Goal: Transaction & Acquisition: Obtain resource

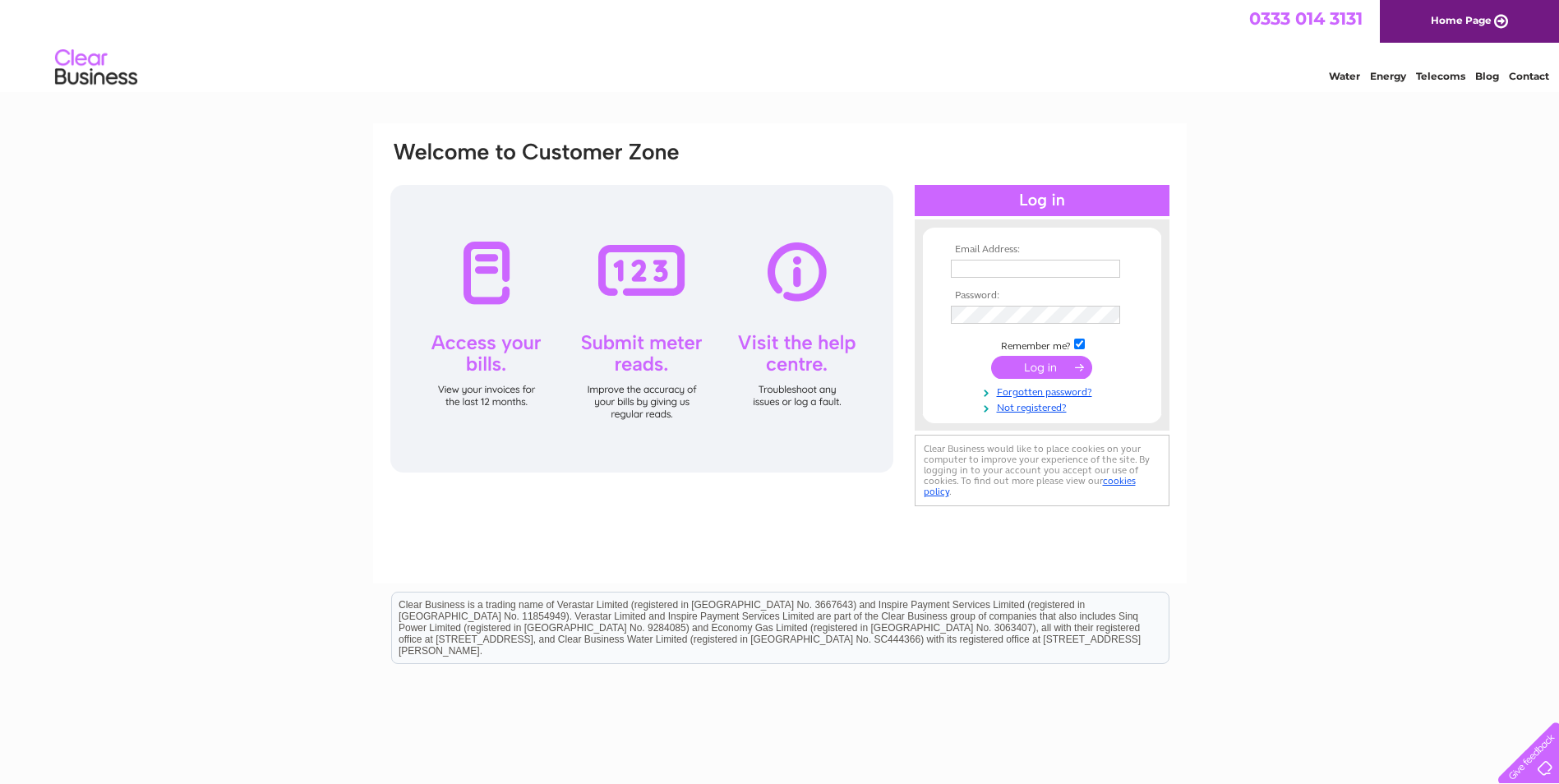
type input "[EMAIL_ADDRESS][DOMAIN_NAME]"
click at [1054, 361] on input "submit" at bounding box center [1041, 367] width 101 height 23
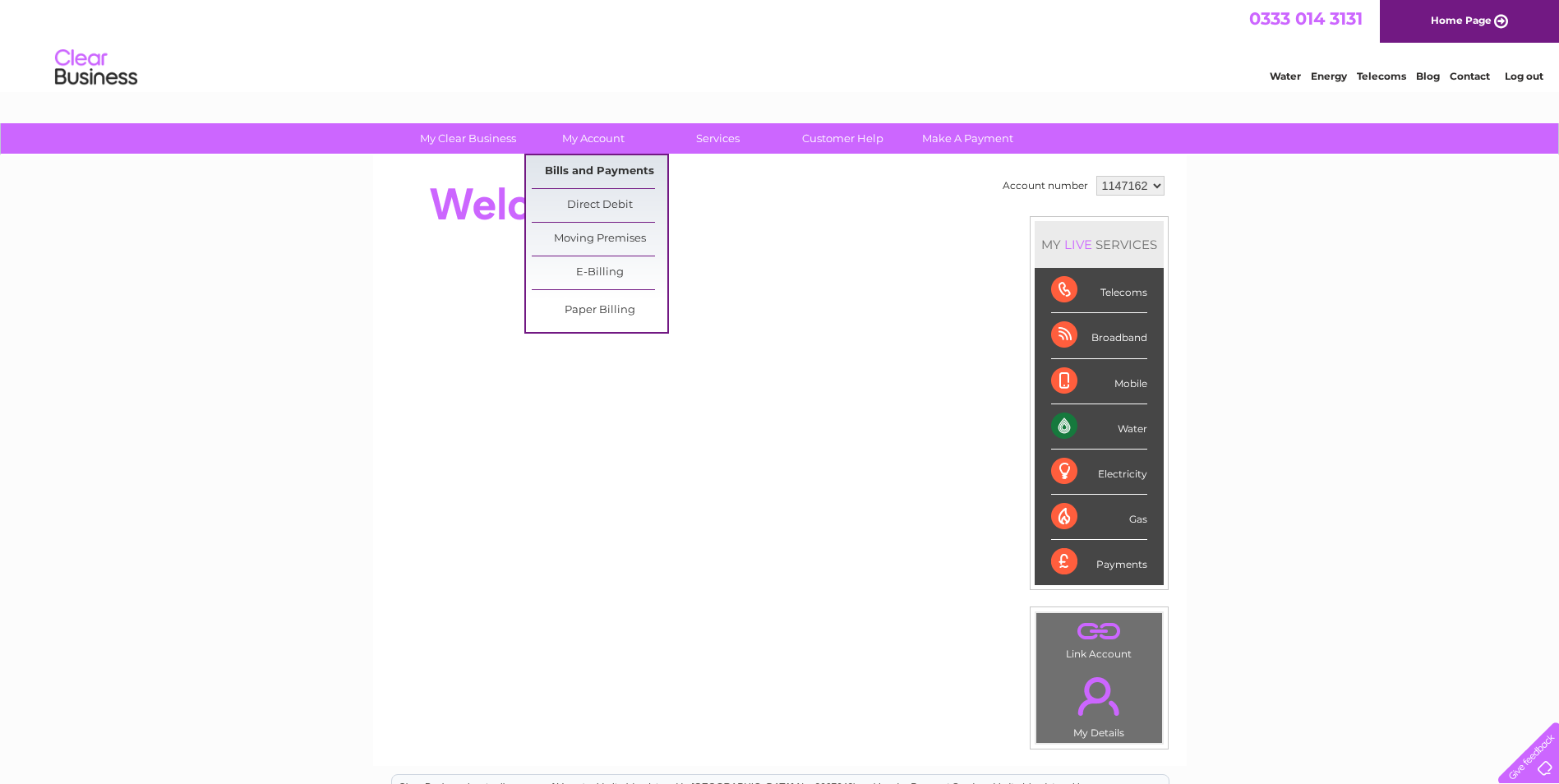
click at [596, 171] on link "Bills and Payments" at bounding box center [599, 171] width 136 height 33
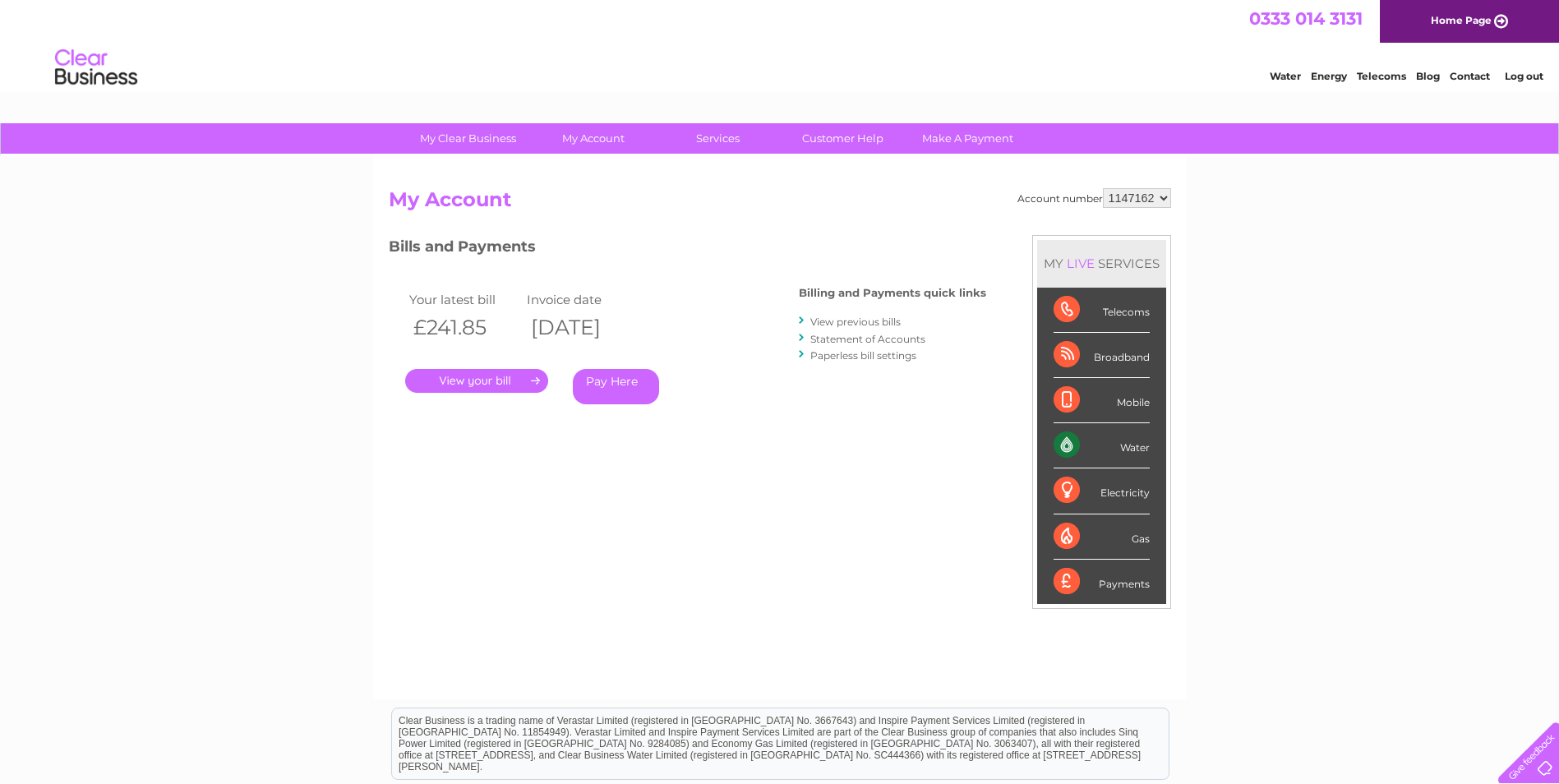
click at [516, 381] on link "." at bounding box center [477, 381] width 143 height 24
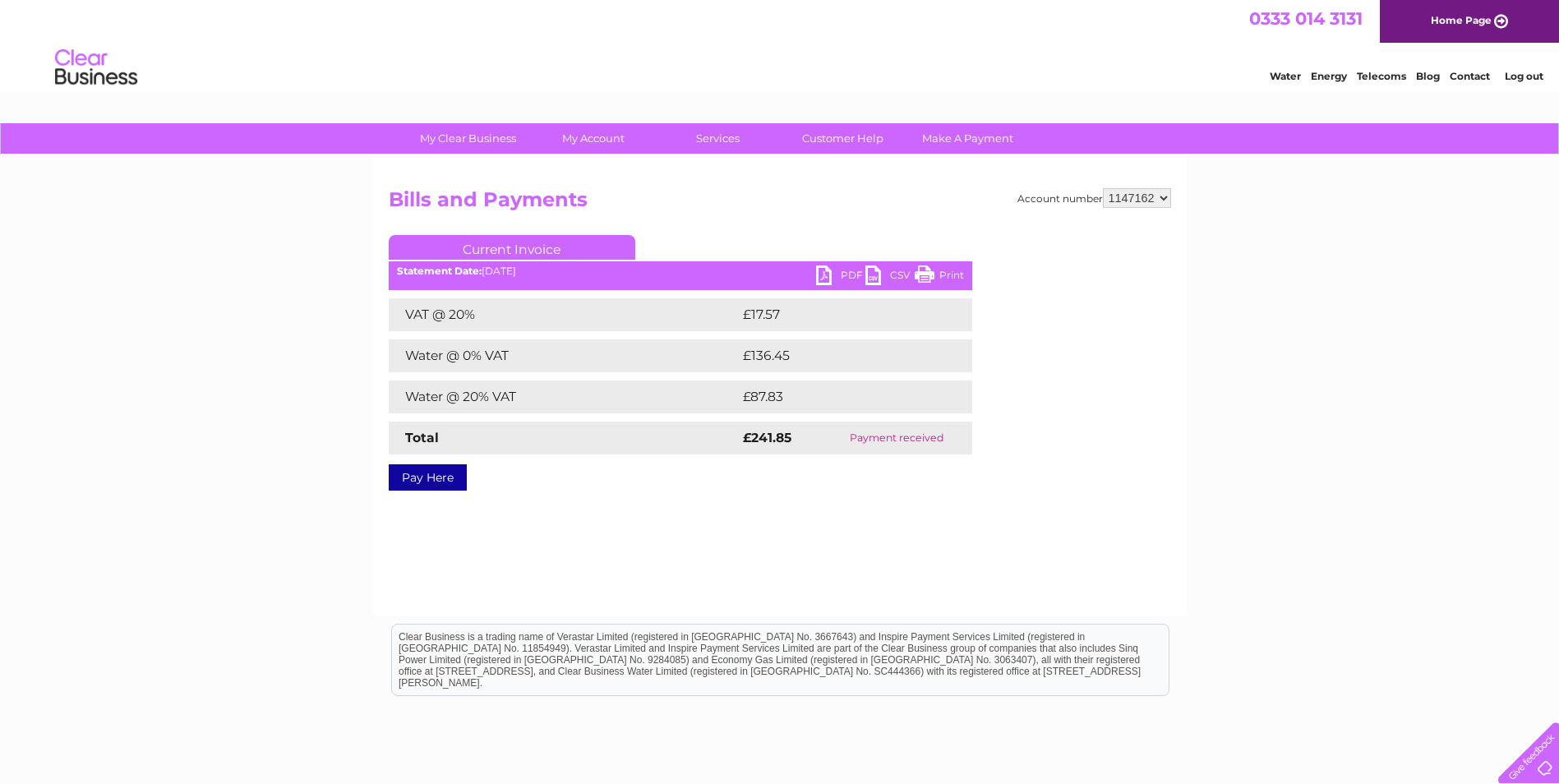
click at [827, 273] on link "PDF" at bounding box center [841, 278] width 50 height 24
